Goal: Information Seeking & Learning: Find specific fact

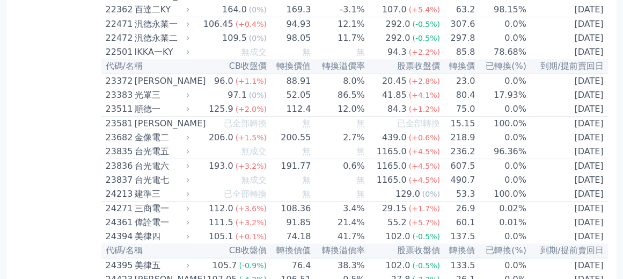
scroll to position [1344, 0]
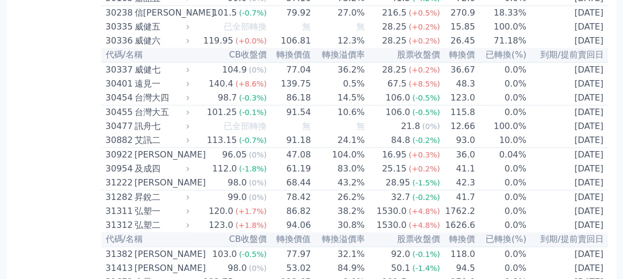
scroll to position [1559, 0]
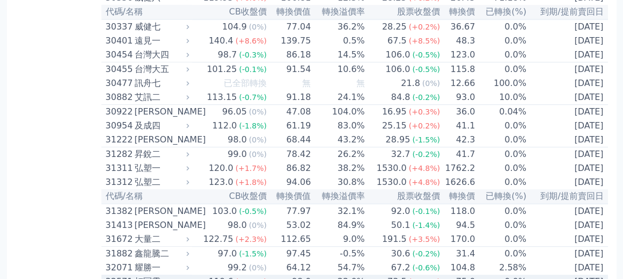
drag, startPoint x: 234, startPoint y: 202, endPoint x: 267, endPoint y: 203, distance: 33.3
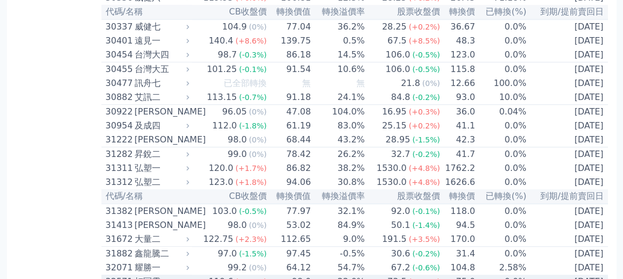
drag, startPoint x: 224, startPoint y: 159, endPoint x: 285, endPoint y: 160, distance: 60.1
drag, startPoint x: 270, startPoint y: 159, endPoint x: 284, endPoint y: 159, distance: 14.0
